Goal: Task Accomplishment & Management: Manage account settings

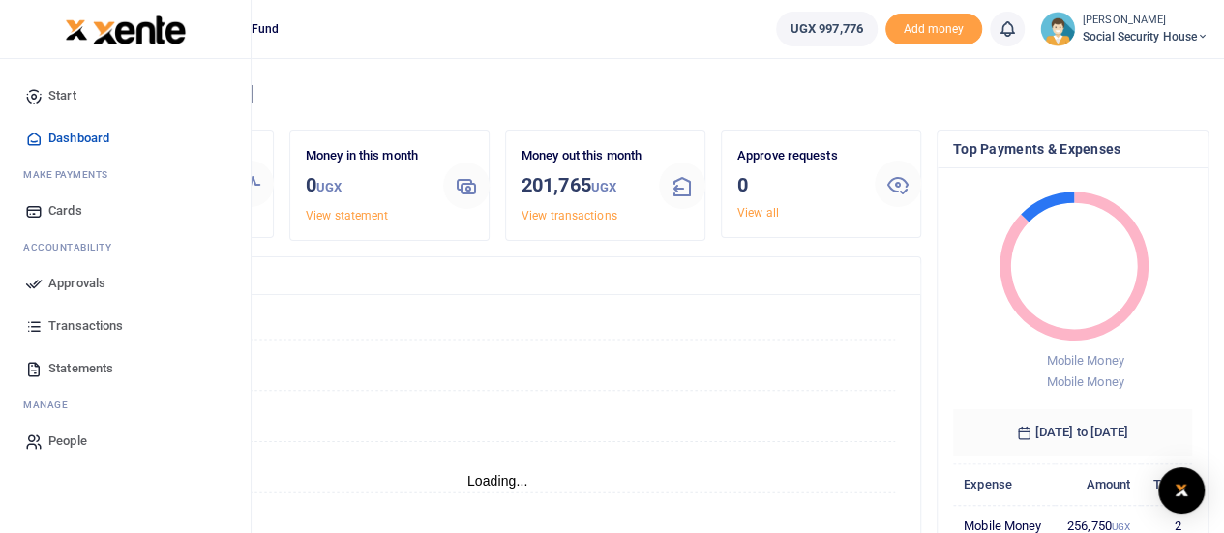
scroll to position [15, 15]
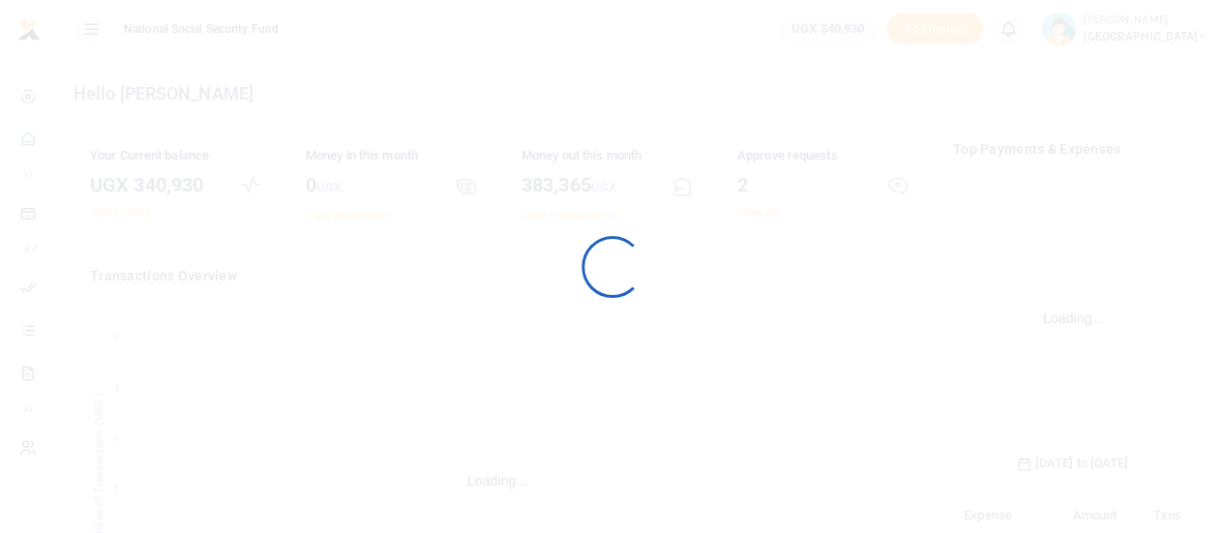
scroll to position [303, 225]
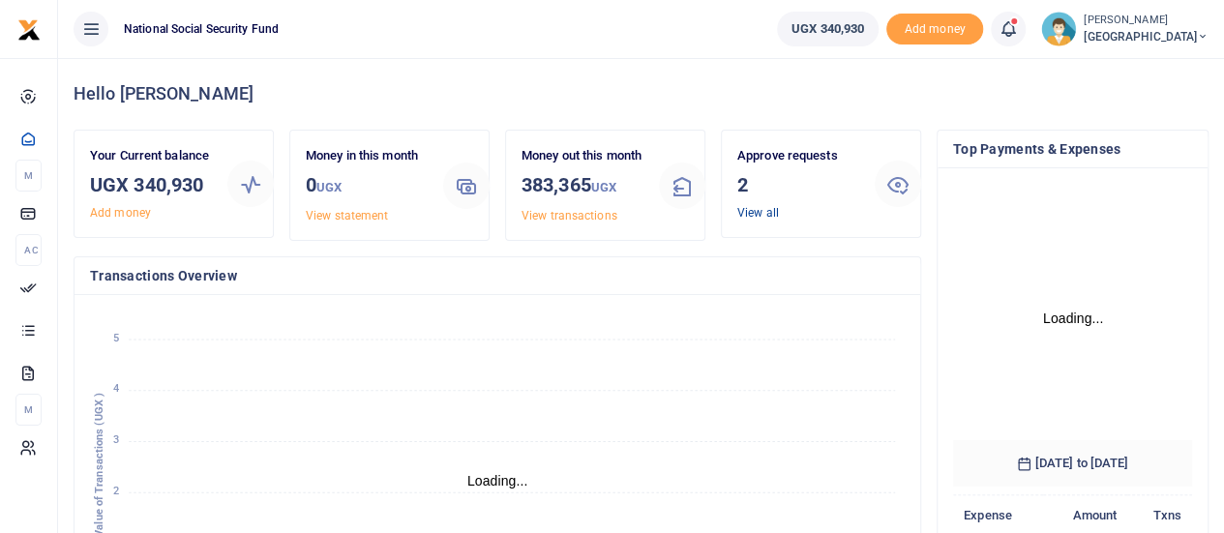
click at [749, 214] on link "View all" at bounding box center [759, 213] width 42 height 14
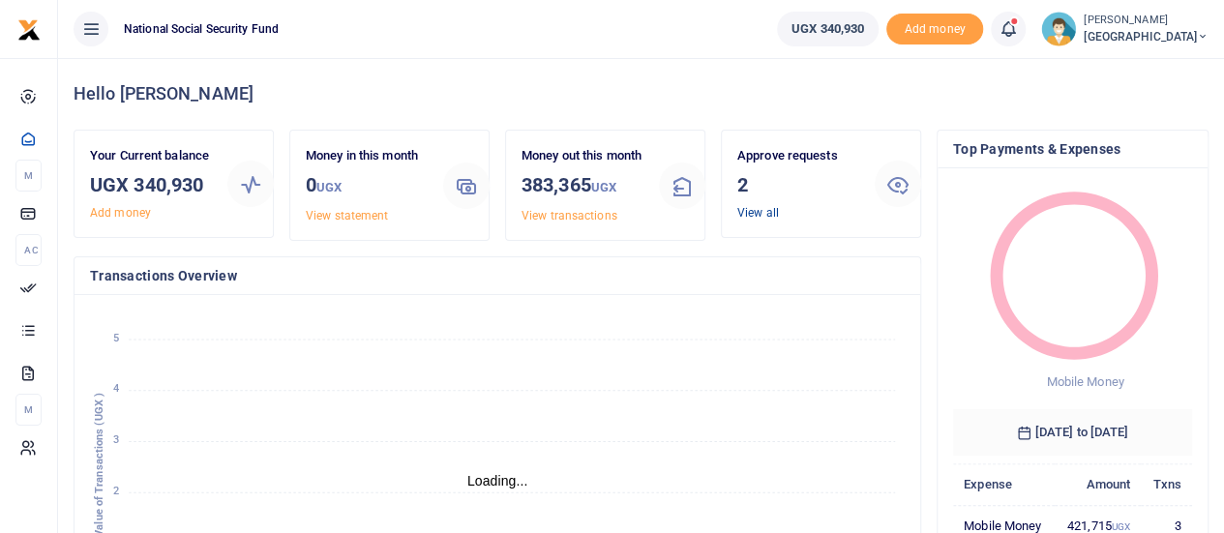
scroll to position [15, 15]
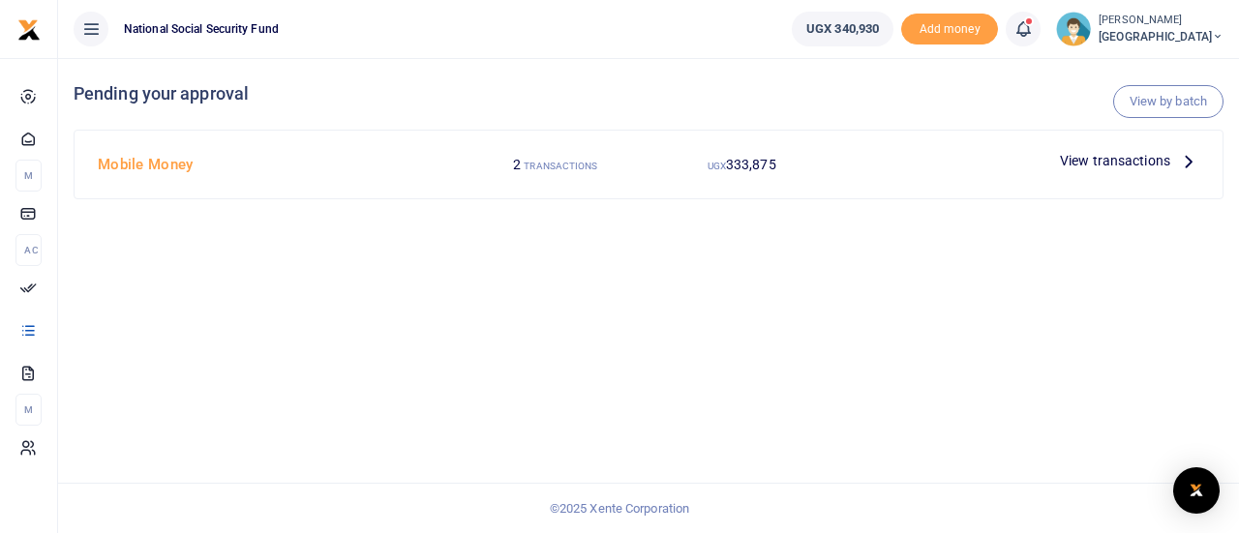
click at [1094, 153] on span "View transactions" at bounding box center [1115, 160] width 110 height 21
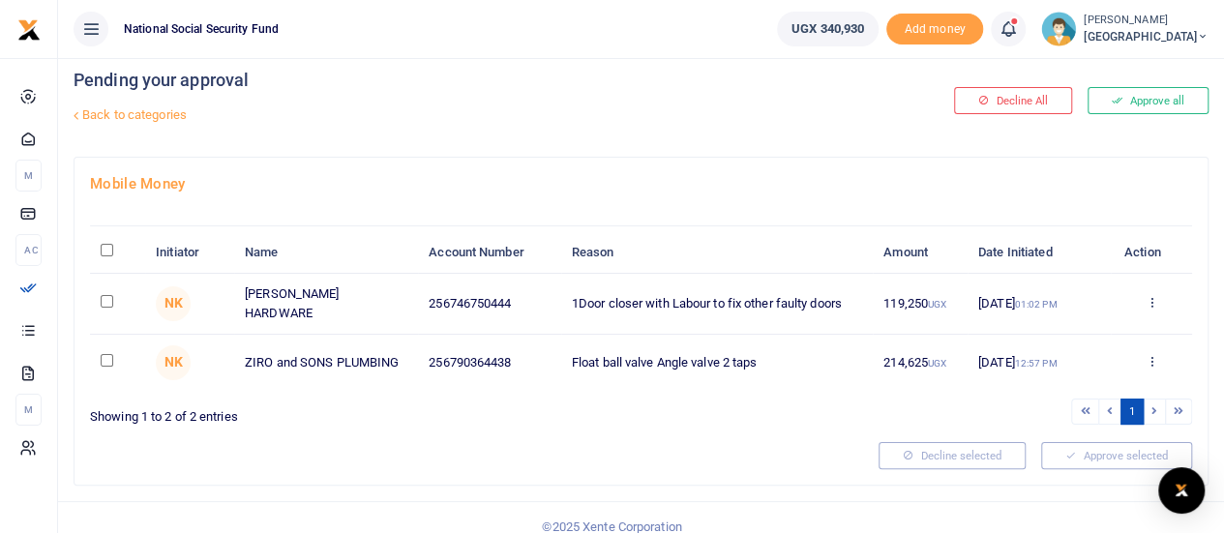
scroll to position [25, 0]
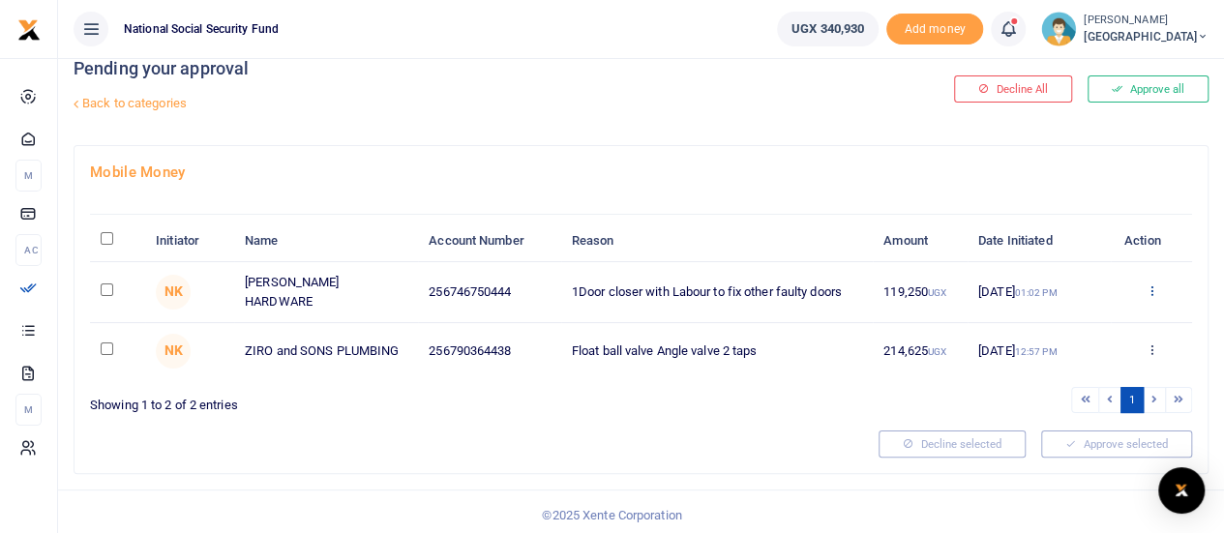
click at [1155, 289] on icon at bounding box center [1151, 291] width 13 height 14
click at [1061, 409] on link "Details" at bounding box center [1080, 407] width 153 height 27
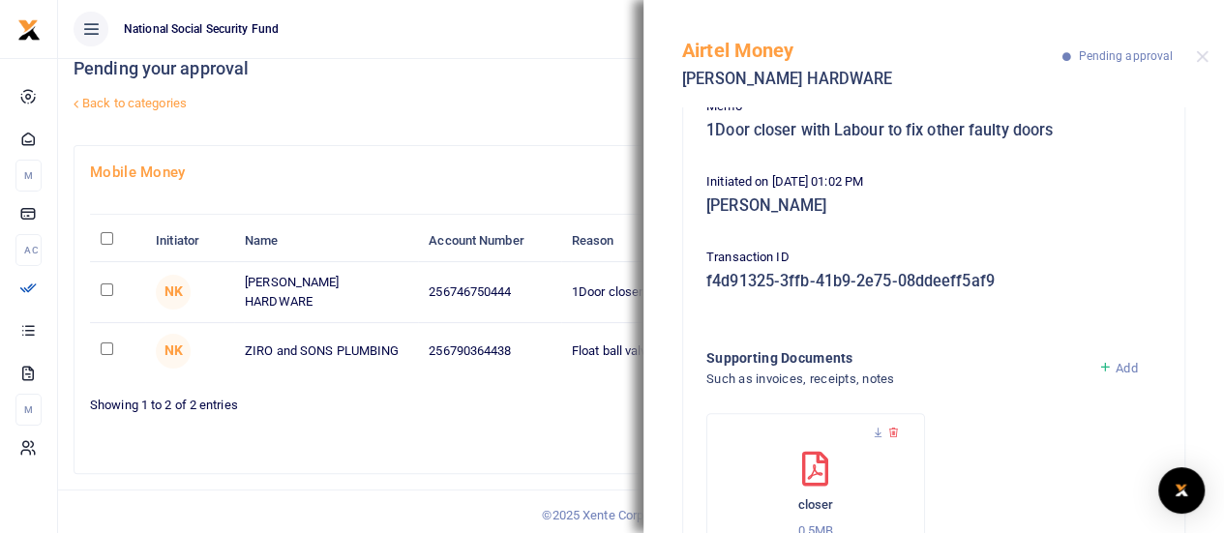
scroll to position [284, 0]
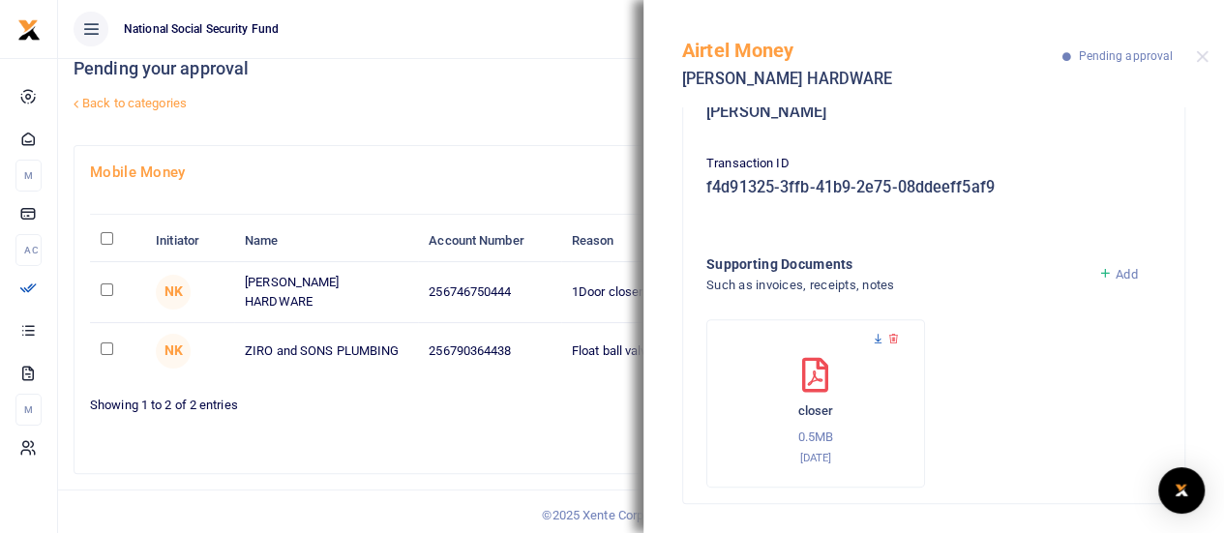
click at [876, 338] on icon at bounding box center [878, 339] width 13 height 13
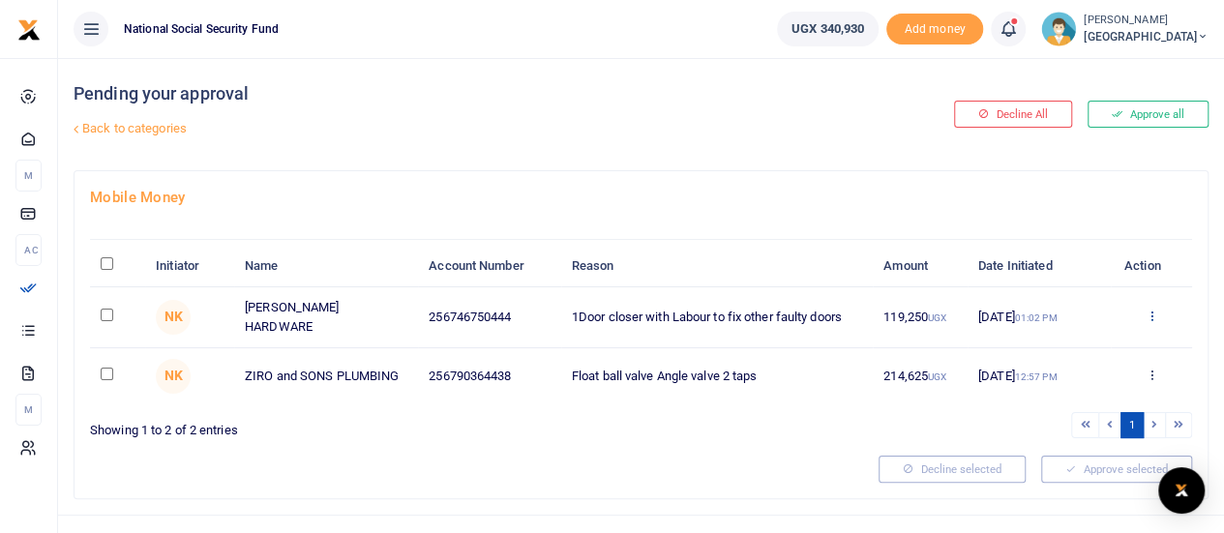
click at [1154, 314] on icon at bounding box center [1151, 316] width 13 height 14
click at [1076, 347] on link "Approve" at bounding box center [1080, 346] width 153 height 27
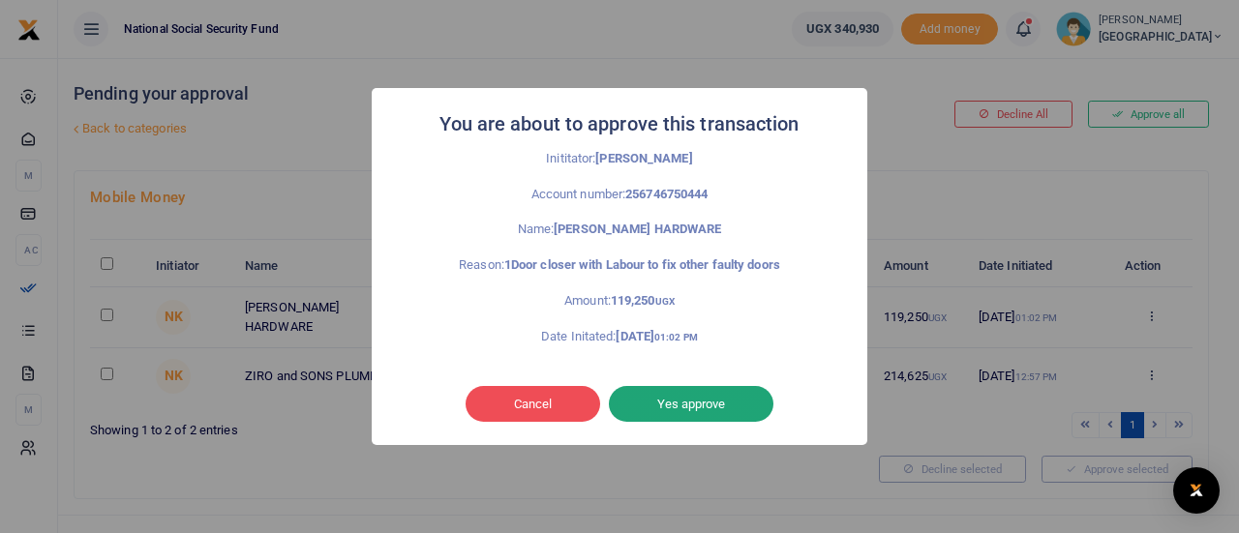
click at [664, 407] on button "Yes approve" at bounding box center [691, 404] width 165 height 37
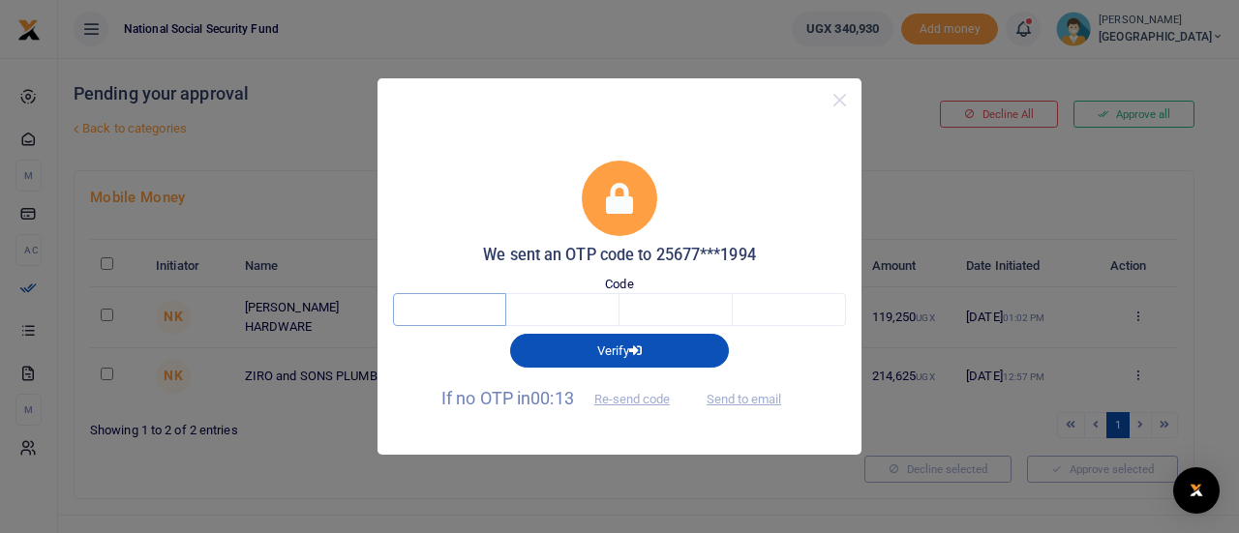
click at [445, 311] on input "text" at bounding box center [449, 309] width 113 height 33
type input "4"
type input "9"
type input "3"
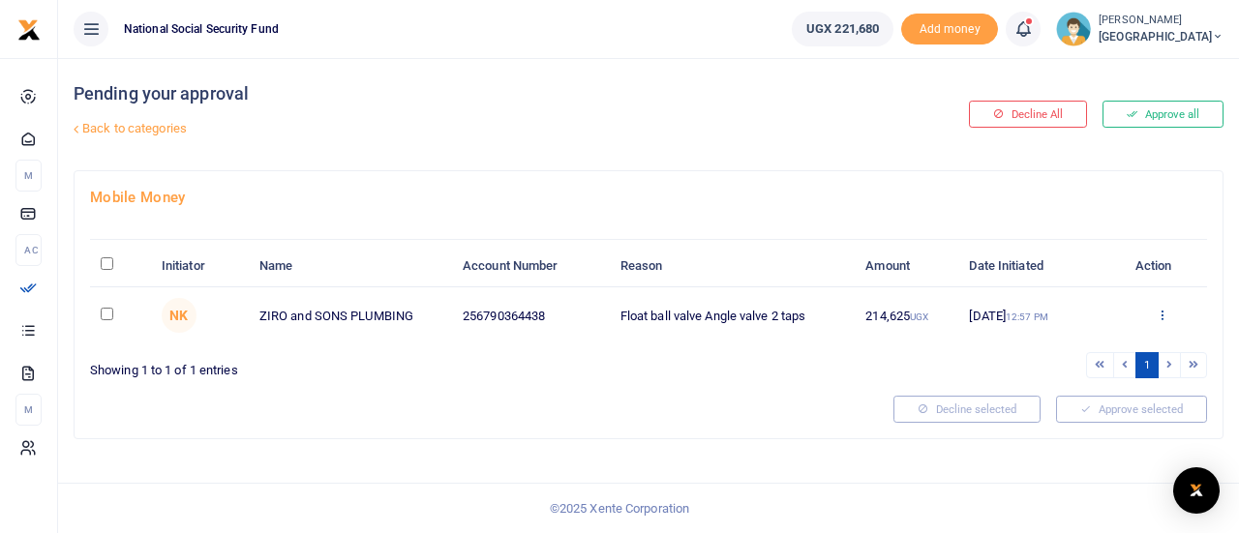
click at [1161, 312] on icon at bounding box center [1162, 315] width 13 height 14
click at [1066, 436] on link "Details" at bounding box center [1091, 432] width 153 height 27
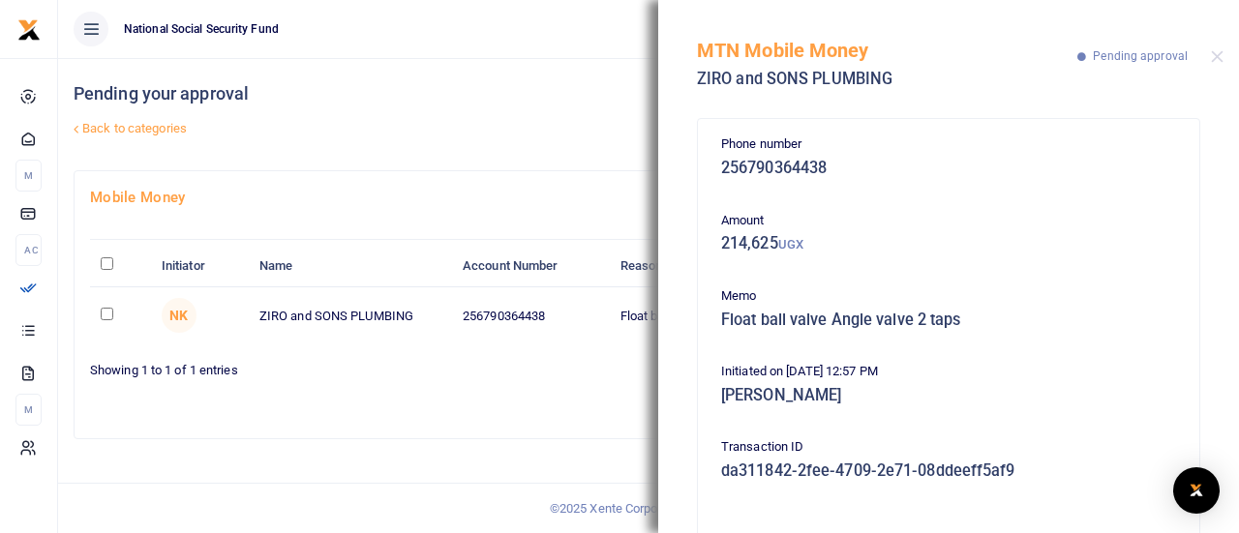
scroll to position [284, 0]
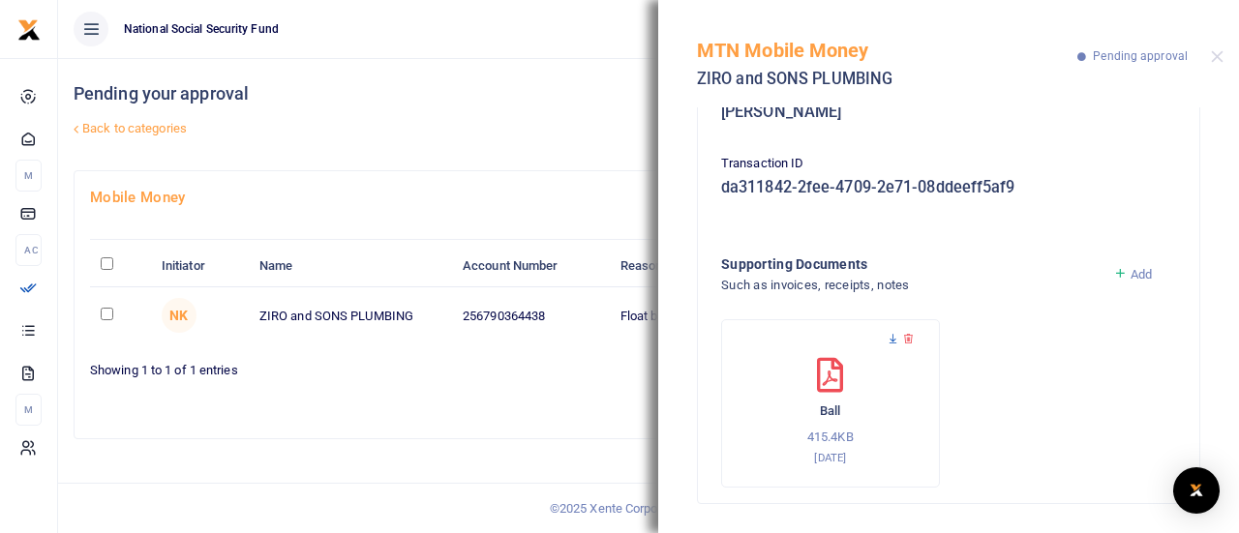
click at [892, 342] on icon at bounding box center [893, 339] width 13 height 13
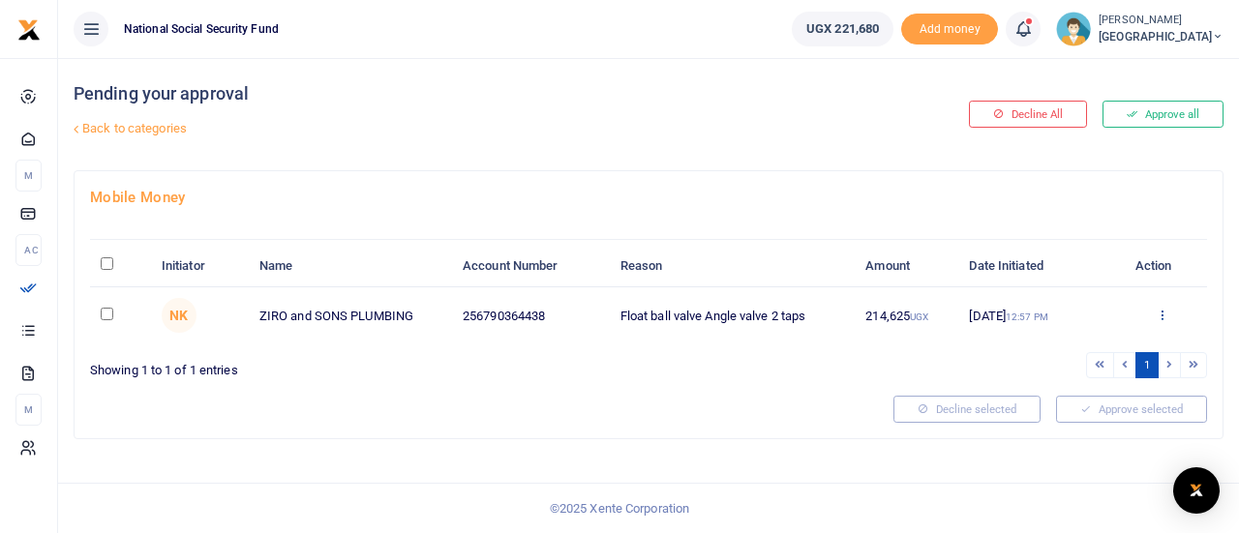
click at [1160, 318] on icon at bounding box center [1162, 315] width 13 height 14
click at [1072, 347] on link "Approve" at bounding box center [1091, 346] width 153 height 27
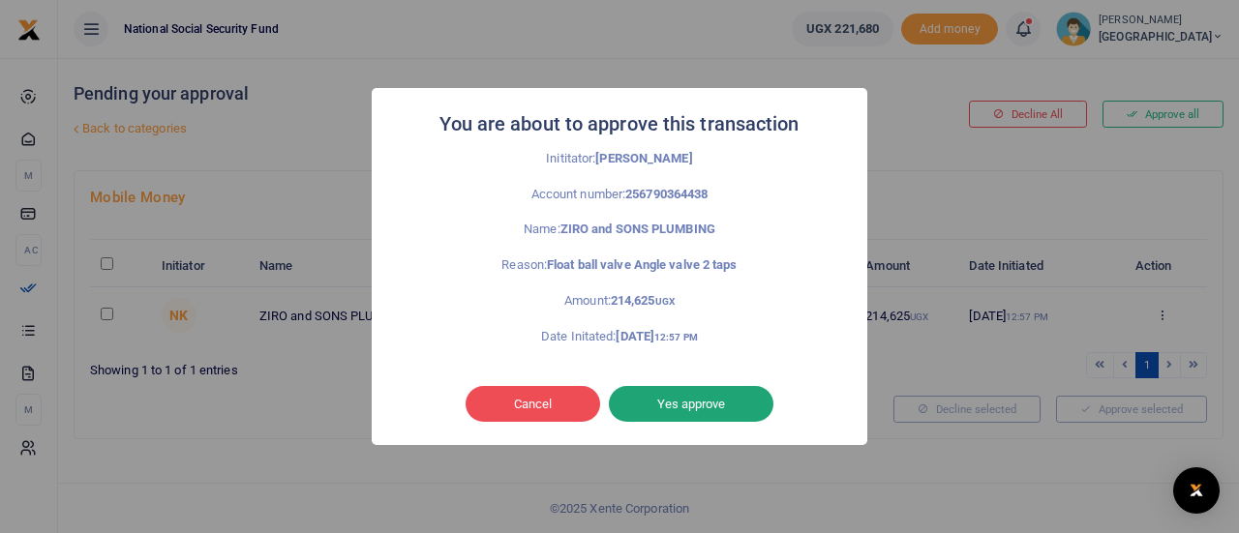
click at [669, 402] on button "Yes approve" at bounding box center [691, 404] width 165 height 37
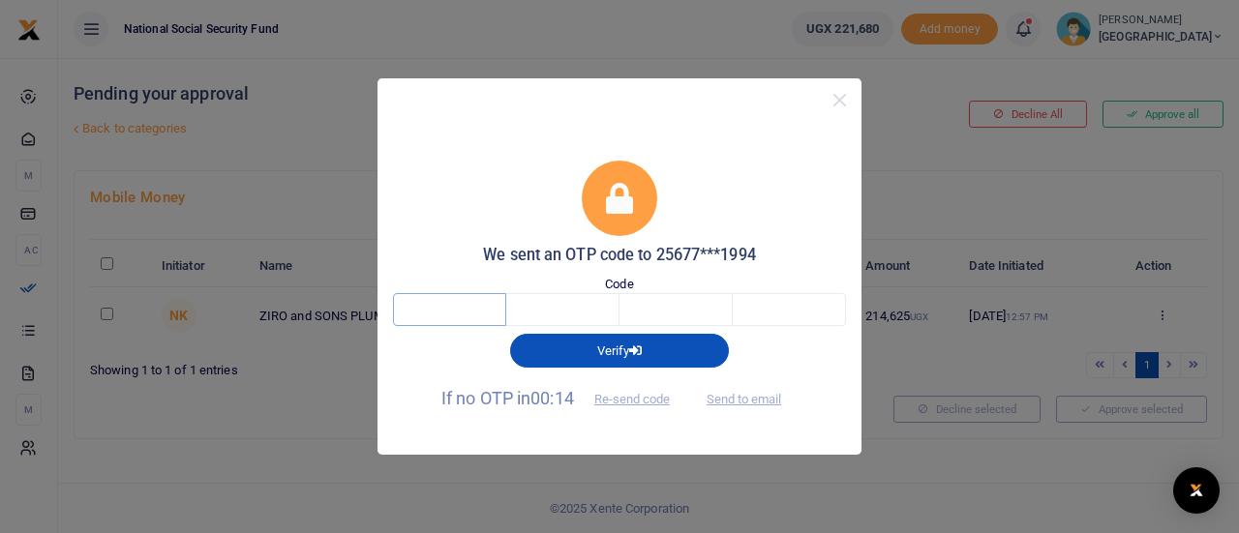
click at [488, 305] on input "text" at bounding box center [449, 309] width 113 height 33
type input "4"
type input "9"
type input "3"
type input "1"
